Goal: Task Accomplishment & Management: Manage account settings

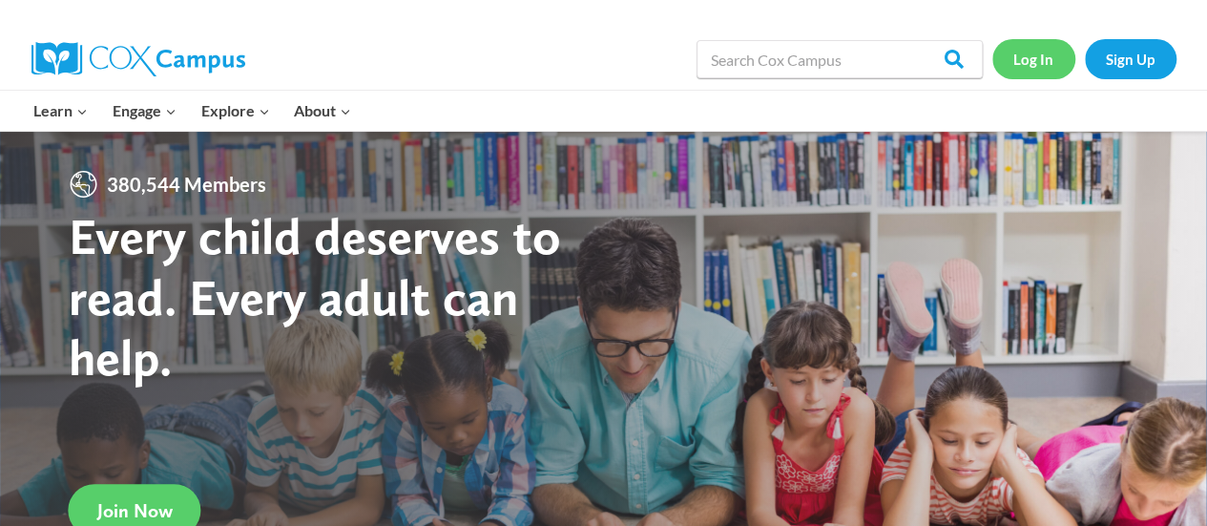
click at [1047, 61] on link "Log In" at bounding box center [1033, 58] width 83 height 39
click at [1036, 71] on link "Log In" at bounding box center [1033, 58] width 83 height 39
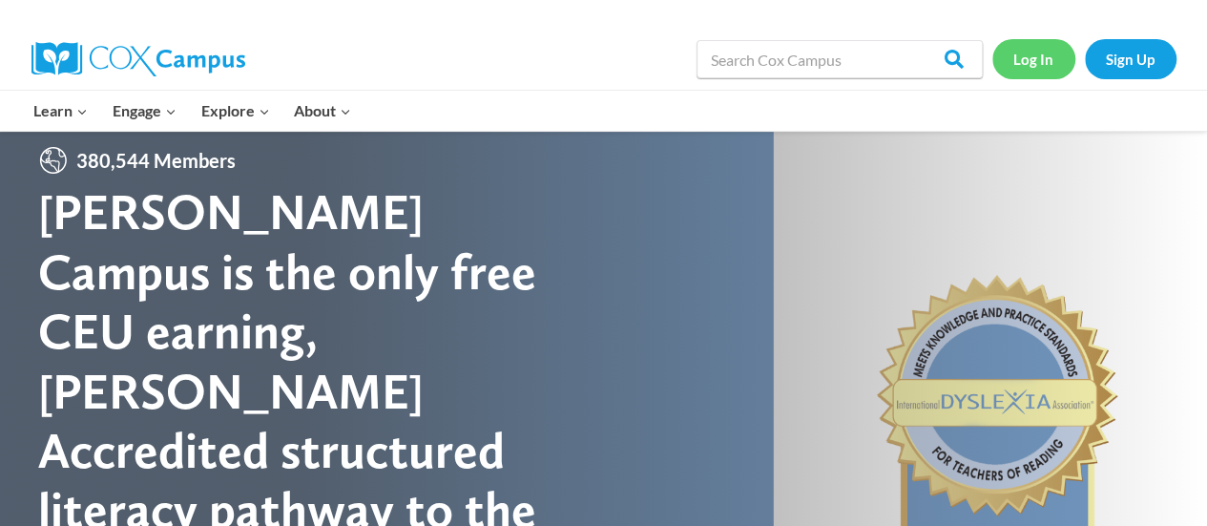
scroll to position [23, 0]
click at [1033, 60] on link "Log In" at bounding box center [1033, 58] width 83 height 39
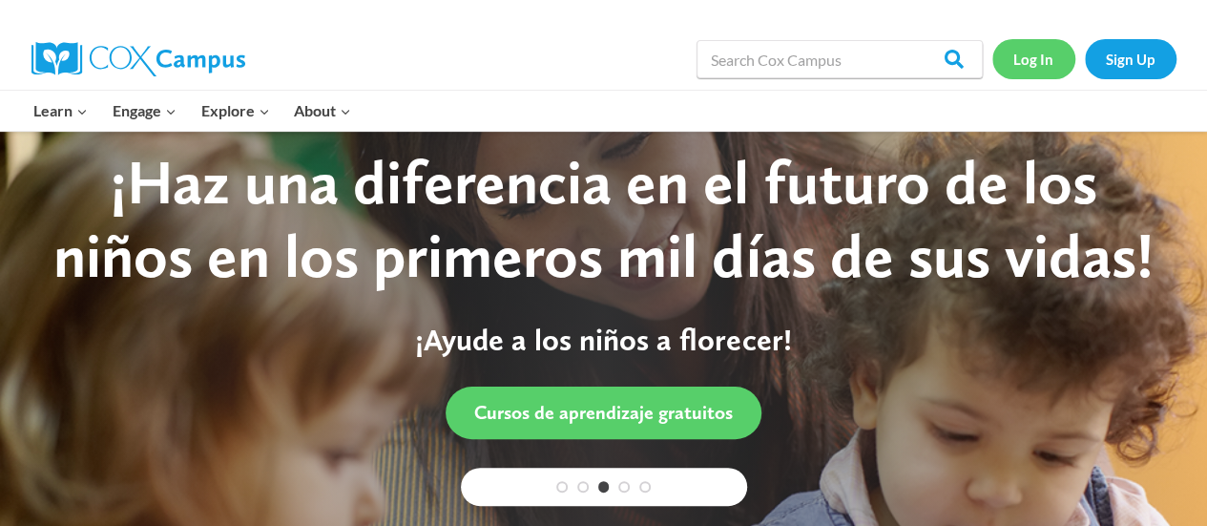
click at [1027, 78] on link "Log In" at bounding box center [1033, 58] width 83 height 39
click at [1036, 67] on link "Log In" at bounding box center [1033, 58] width 83 height 39
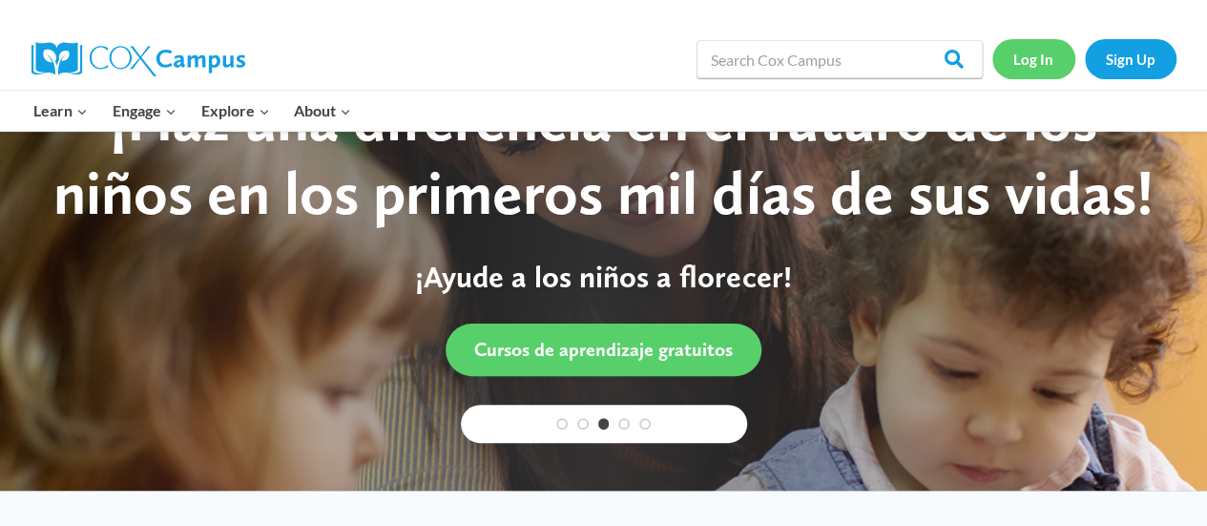
scroll to position [78, 0]
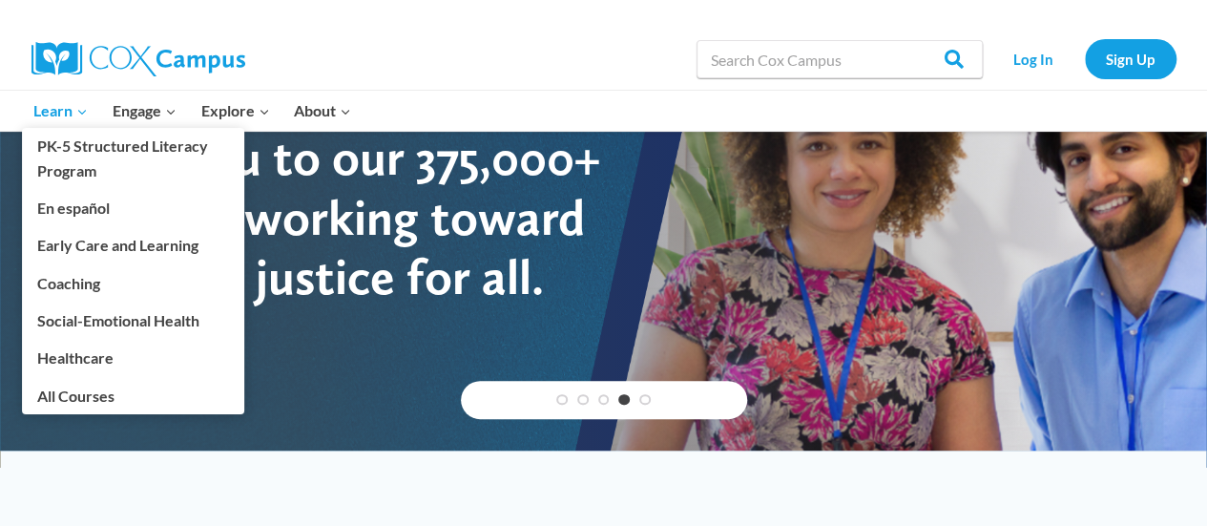
click at [78, 121] on span "Learn Expand" at bounding box center [60, 110] width 54 height 25
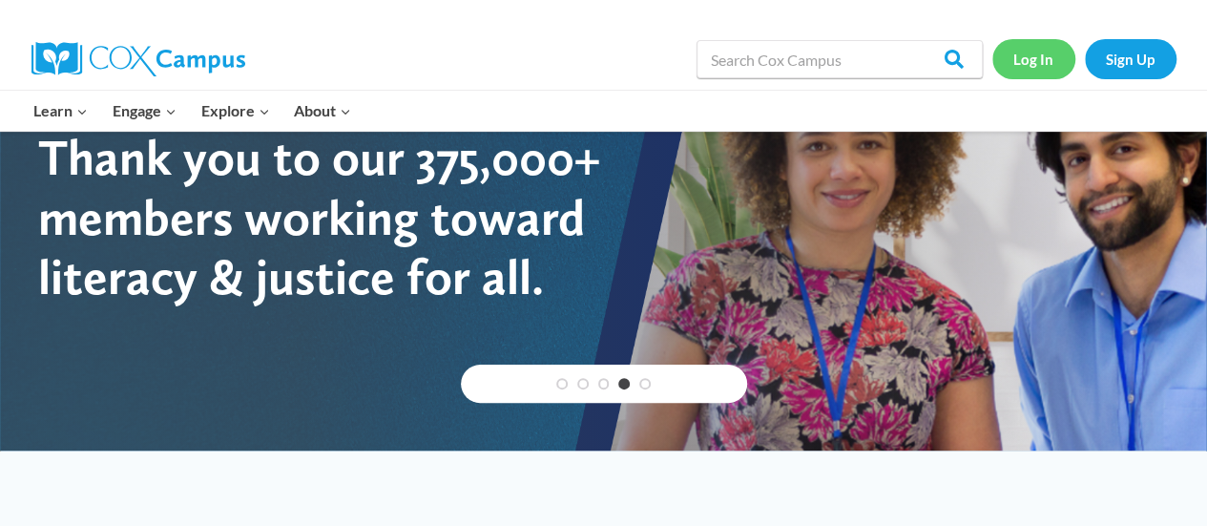
click at [1045, 65] on link "Log In" at bounding box center [1033, 58] width 83 height 39
click at [1039, 71] on link "Log In" at bounding box center [1033, 58] width 83 height 39
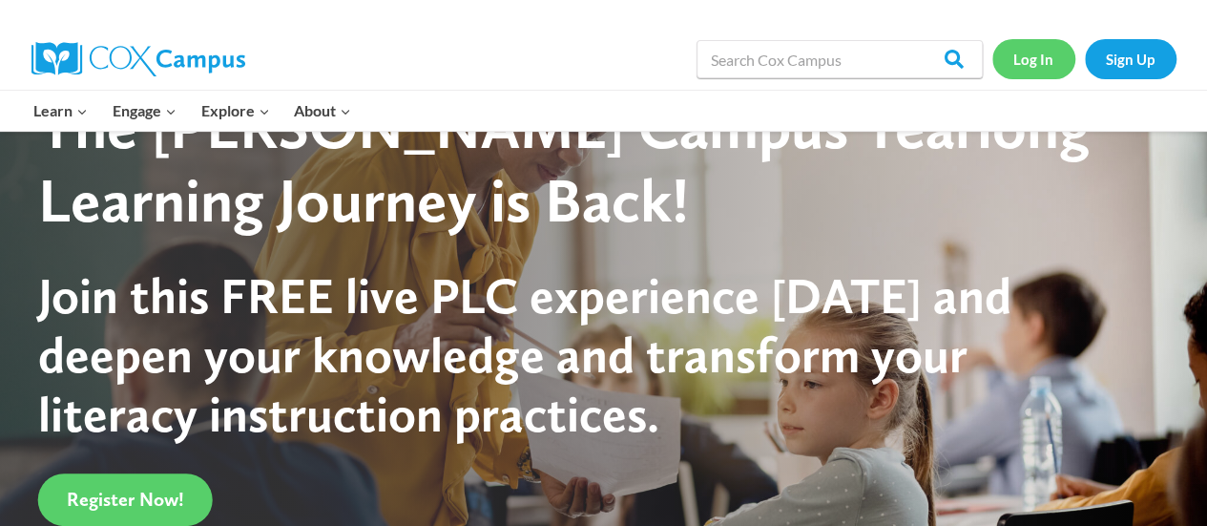
click at [1028, 73] on link "Log In" at bounding box center [1033, 58] width 83 height 39
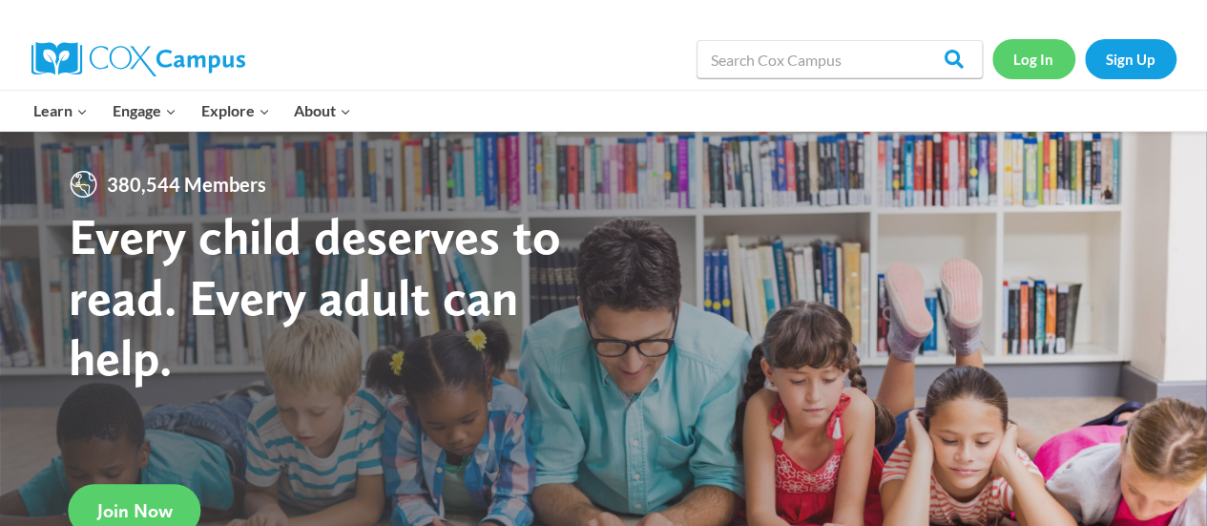
click at [1047, 68] on link "Log In" at bounding box center [1033, 58] width 83 height 39
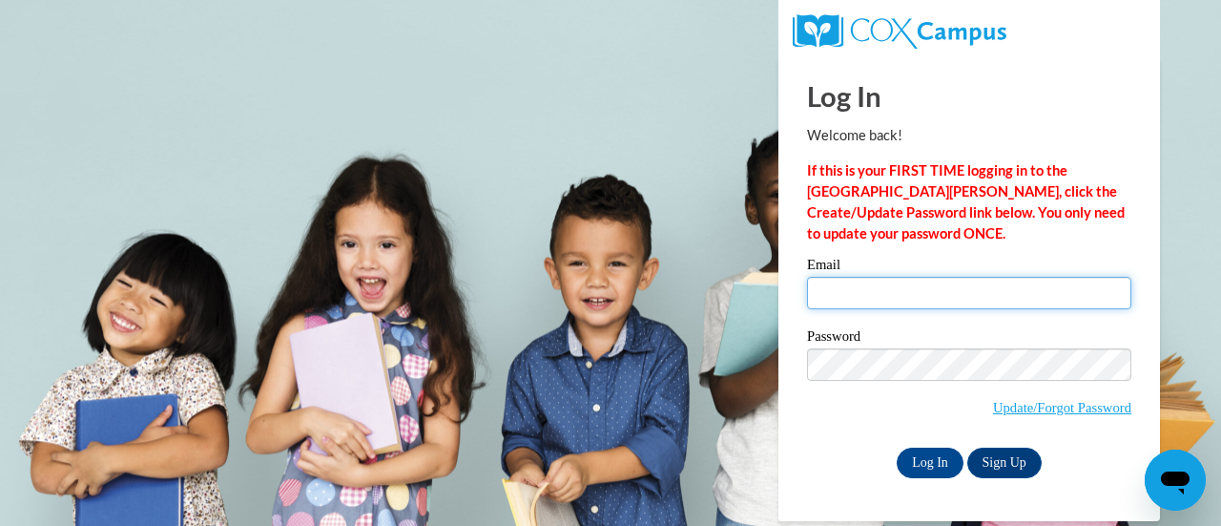
type input "cynthia.haag@rusd.org"
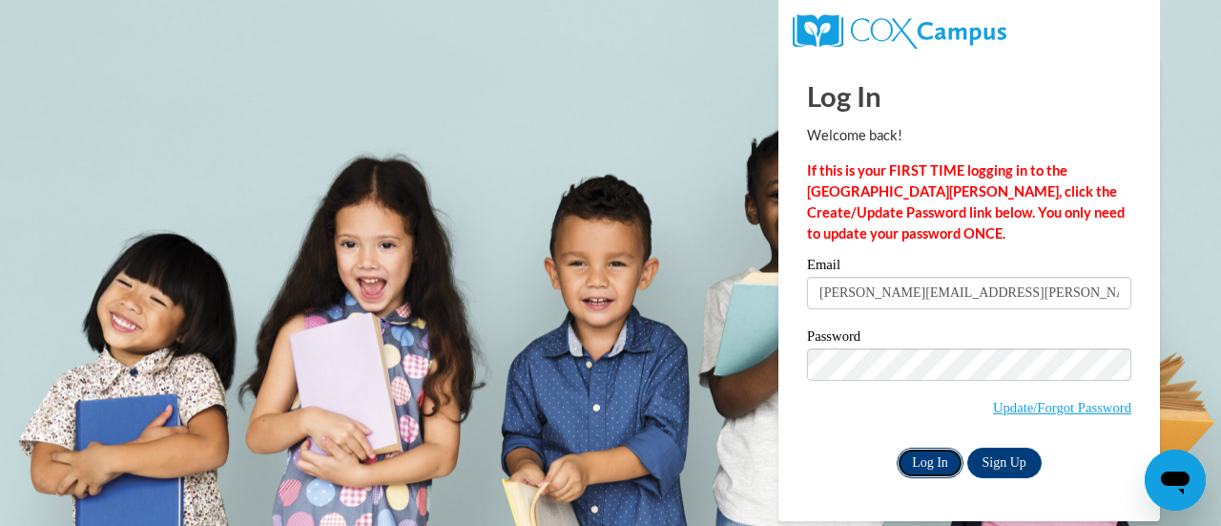
click at [923, 466] on input "Log In" at bounding box center [930, 462] width 67 height 31
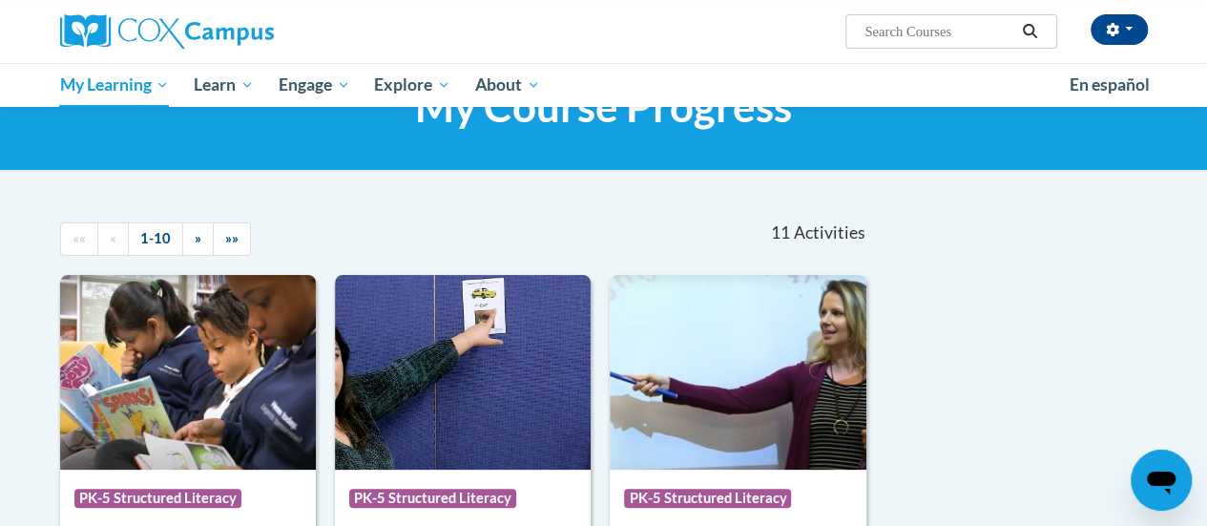
scroll to position [53, 0]
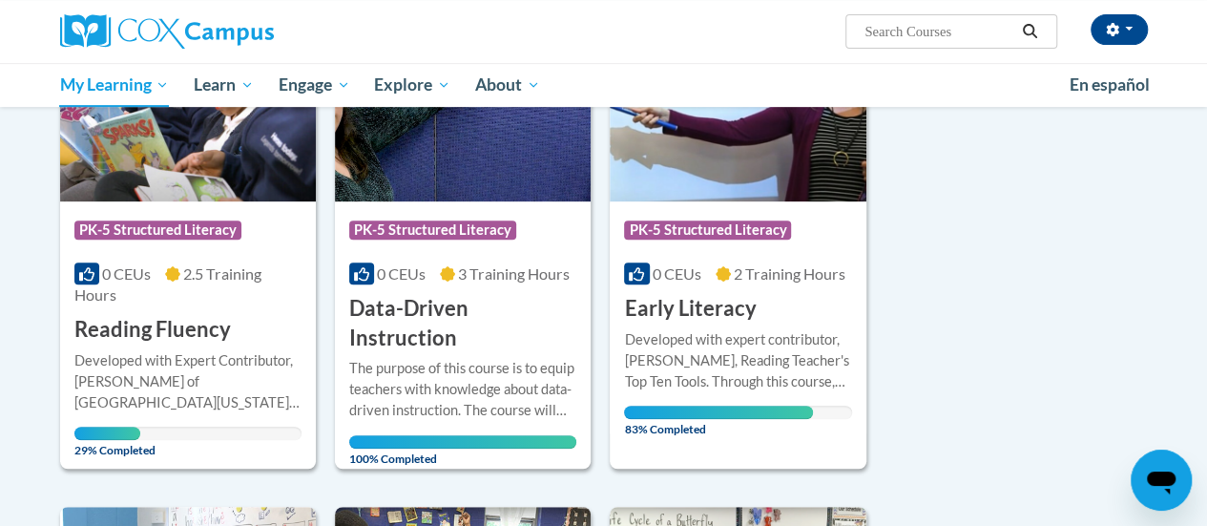
scroll to position [364, 0]
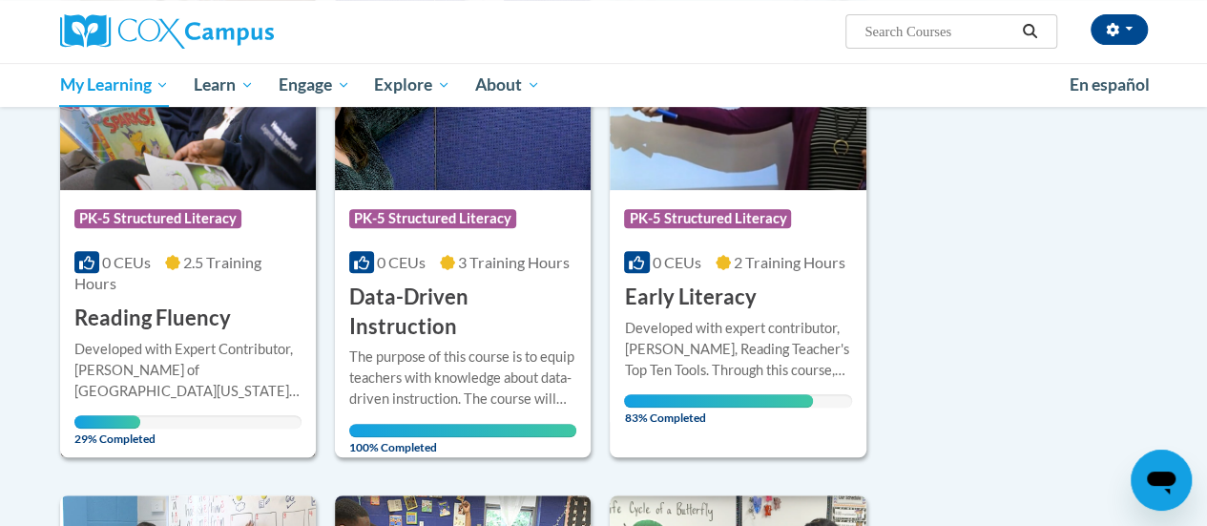
click at [164, 339] on div "Developed with Expert Contributor, [PERSON_NAME] of [GEOGRAPHIC_DATA][US_STATE]…" at bounding box center [187, 370] width 227 height 63
click at [134, 253] on span "0 CEUs" at bounding box center [126, 262] width 49 height 18
